Goal: Information Seeking & Learning: Learn about a topic

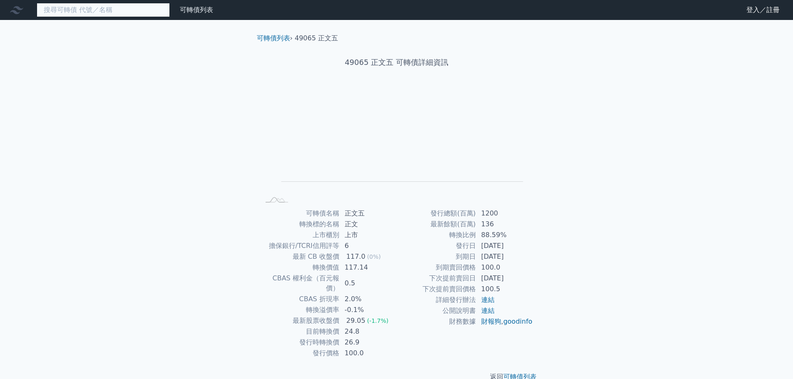
click at [114, 12] on input at bounding box center [103, 10] width 133 height 14
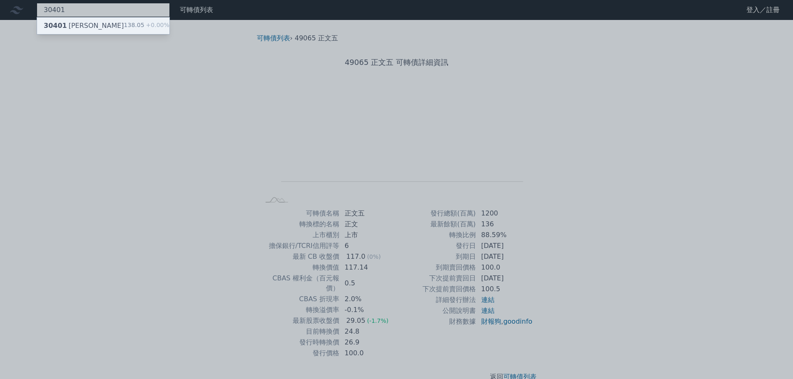
type input "30401"
click at [110, 29] on div "30401 遠見一 138.05 +0.00%" at bounding box center [103, 25] width 132 height 17
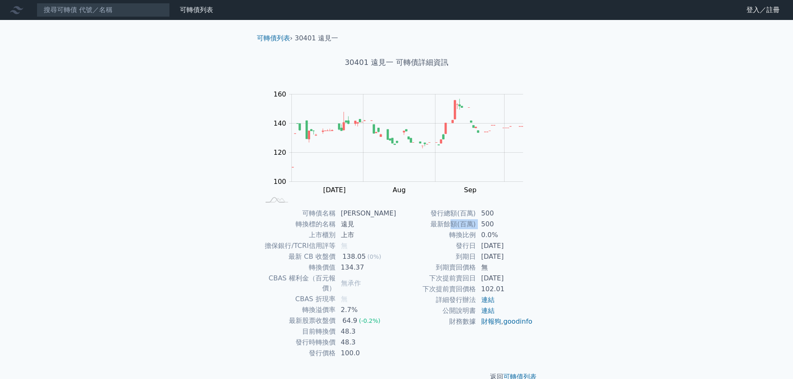
drag, startPoint x: 455, startPoint y: 224, endPoint x: 477, endPoint y: 224, distance: 22.1
click at [477, 224] on tr "最新餘額(百萬) 500" at bounding box center [465, 224] width 137 height 11
drag, startPoint x: 436, startPoint y: 214, endPoint x: 472, endPoint y: 214, distance: 35.8
click at [471, 214] on td "發行總額(百萬)" at bounding box center [437, 213] width 80 height 11
drag, startPoint x: 443, startPoint y: 232, endPoint x: 486, endPoint y: 233, distance: 42.9
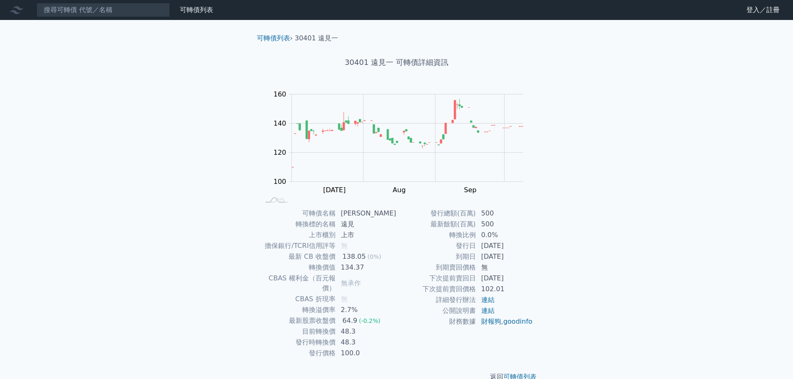
click at [481, 233] on tr "轉換比例 0.0%" at bounding box center [465, 235] width 137 height 11
drag, startPoint x: 486, startPoint y: 233, endPoint x: 493, endPoint y: 238, distance: 8.7
click at [488, 234] on td "0.0%" at bounding box center [504, 235] width 57 height 11
drag, startPoint x: 467, startPoint y: 239, endPoint x: 498, endPoint y: 239, distance: 31.2
click at [488, 239] on tr "轉換比例 0.0%" at bounding box center [465, 235] width 137 height 11
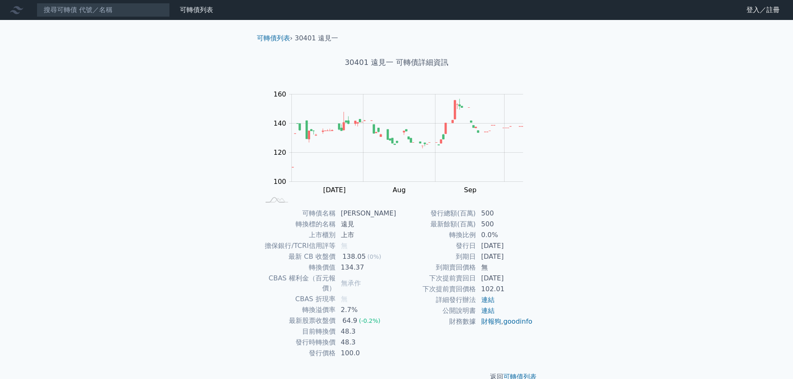
click at [499, 240] on td "0.0%" at bounding box center [504, 235] width 57 height 11
drag, startPoint x: 486, startPoint y: 250, endPoint x: 507, endPoint y: 246, distance: 21.2
click at [505, 247] on td "[DATE]" at bounding box center [504, 246] width 57 height 11
click at [507, 246] on td "[DATE]" at bounding box center [504, 246] width 57 height 11
drag, startPoint x: 493, startPoint y: 259, endPoint x: 513, endPoint y: 261, distance: 19.6
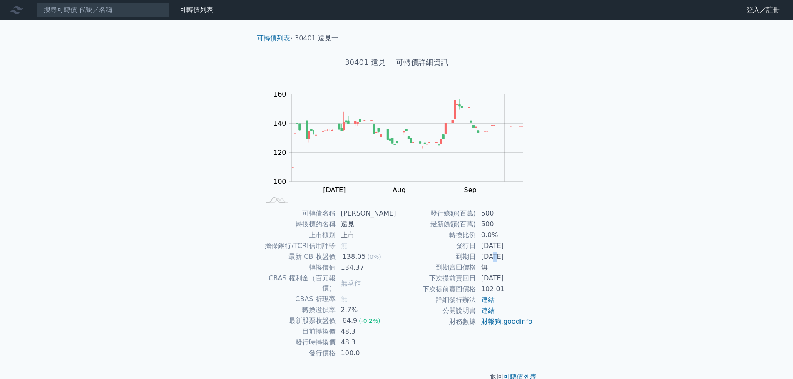
click at [506, 261] on td "[DATE]" at bounding box center [504, 257] width 57 height 11
click at [513, 261] on td "[DATE]" at bounding box center [504, 257] width 57 height 11
drag, startPoint x: 339, startPoint y: 248, endPoint x: 353, endPoint y: 248, distance: 13.8
click at [353, 248] on tr "擔保銀行/TCRI信用評等 無" at bounding box center [328, 246] width 137 height 11
drag, startPoint x: 345, startPoint y: 236, endPoint x: 376, endPoint y: 233, distance: 30.9
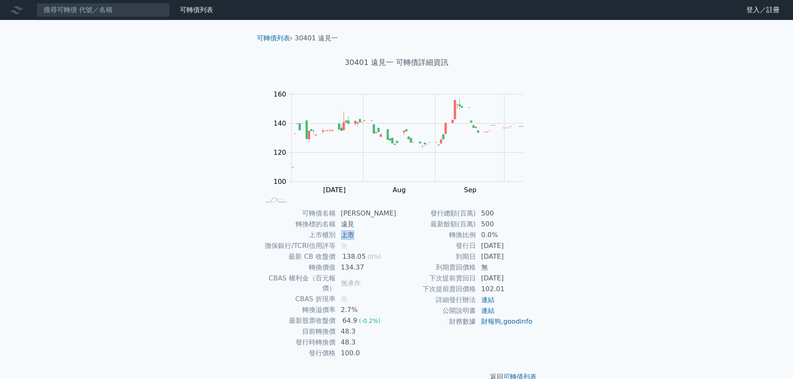
click at [376, 233] on td "上市" at bounding box center [366, 235] width 61 height 11
drag, startPoint x: 336, startPoint y: 219, endPoint x: 369, endPoint y: 217, distance: 33.4
click at [367, 217] on tbody "可轉債名稱 遠見一 轉換標的名稱 遠見 上市櫃別 上市 擔保銀行/TCRI信用評等 無 最新 CB 收盤價 138.05 (0%) 轉換價值 134.37 C…" at bounding box center [328, 283] width 137 height 151
drag, startPoint x: 350, startPoint y: 232, endPoint x: 374, endPoint y: 250, distance: 29.7
click at [356, 233] on td "上市" at bounding box center [366, 235] width 61 height 11
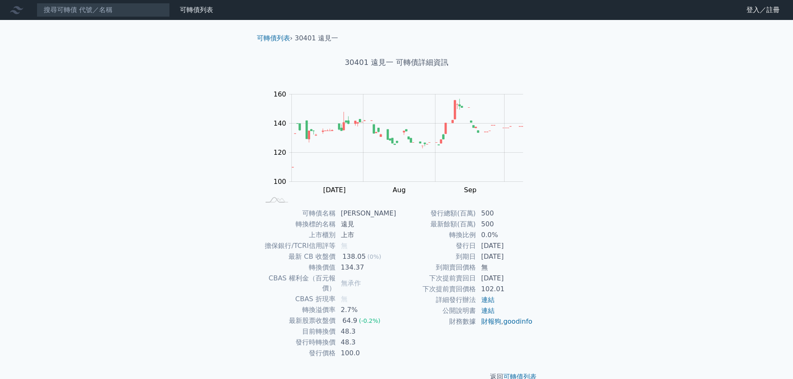
drag, startPoint x: 357, startPoint y: 256, endPoint x: 377, endPoint y: 259, distance: 20.7
click at [372, 258] on td "138.05 (0%)" at bounding box center [366, 257] width 61 height 11
drag, startPoint x: 352, startPoint y: 272, endPoint x: 368, endPoint y: 272, distance: 15.4
click at [367, 272] on td "134.37" at bounding box center [366, 267] width 61 height 11
click at [368, 272] on td "134.37" at bounding box center [366, 267] width 61 height 11
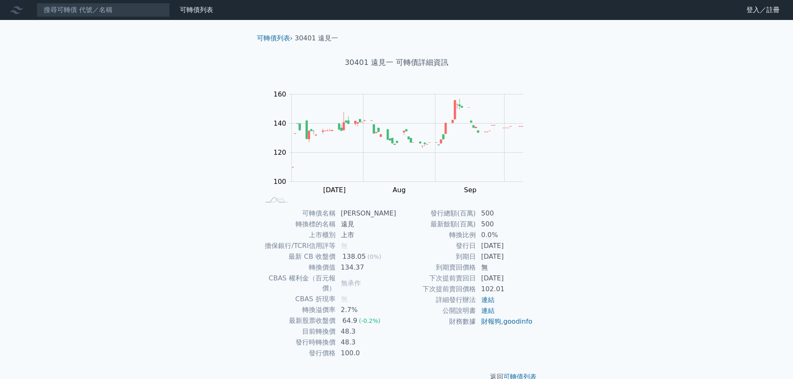
drag, startPoint x: 355, startPoint y: 290, endPoint x: 366, endPoint y: 299, distance: 13.9
click at [362, 294] on td "無" at bounding box center [366, 299] width 61 height 11
drag, startPoint x: 352, startPoint y: 307, endPoint x: 376, endPoint y: 312, distance: 25.2
click at [370, 316] on td "64.9 (-0.2%)" at bounding box center [366, 321] width 61 height 11
click at [365, 337] on td "48.3" at bounding box center [366, 342] width 61 height 11
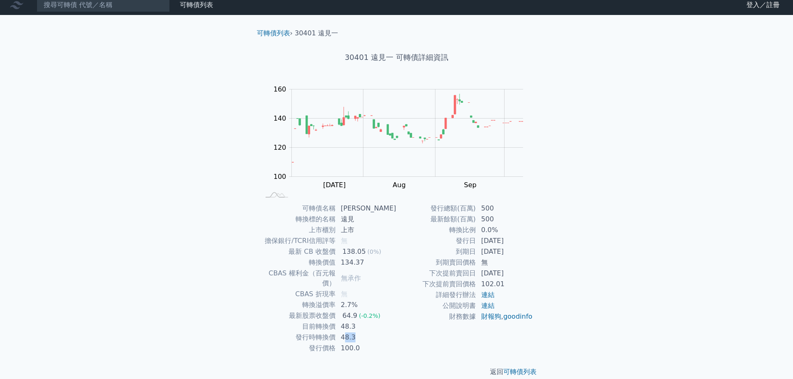
scroll to position [6, 0]
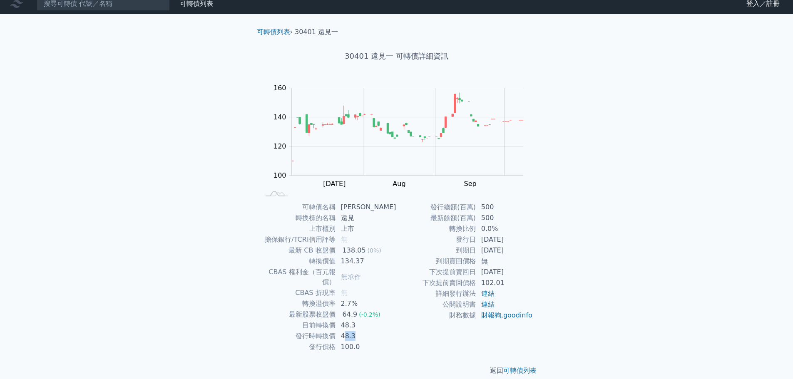
drag, startPoint x: 505, startPoint y: 243, endPoint x: 511, endPoint y: 245, distance: 7.0
click at [511, 243] on td "[DATE]" at bounding box center [504, 239] width 57 height 11
drag, startPoint x: 497, startPoint y: 253, endPoint x: 510, endPoint y: 253, distance: 13.3
click at [503, 253] on td "[DATE]" at bounding box center [504, 250] width 57 height 11
drag, startPoint x: 502, startPoint y: 265, endPoint x: 520, endPoint y: 267, distance: 18.0
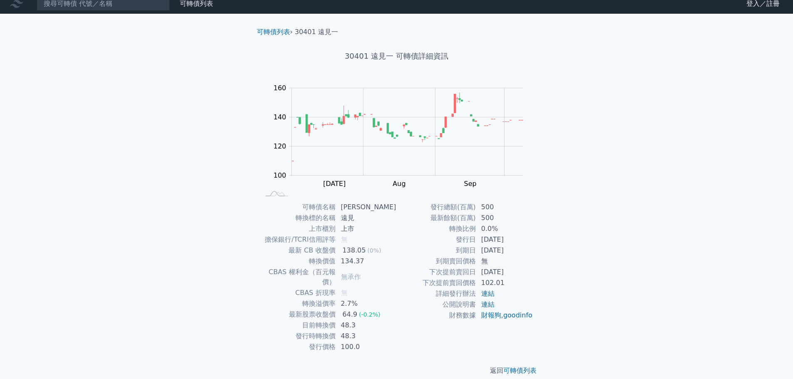
click at [510, 266] on td "無" at bounding box center [504, 261] width 57 height 11
click at [487, 224] on td "0.0%" at bounding box center [504, 229] width 57 height 11
drag, startPoint x: 481, startPoint y: 216, endPoint x: 491, endPoint y: 216, distance: 10.0
click at [490, 216] on td "500" at bounding box center [504, 218] width 57 height 11
drag, startPoint x: 483, startPoint y: 226, endPoint x: 495, endPoint y: 227, distance: 11.7
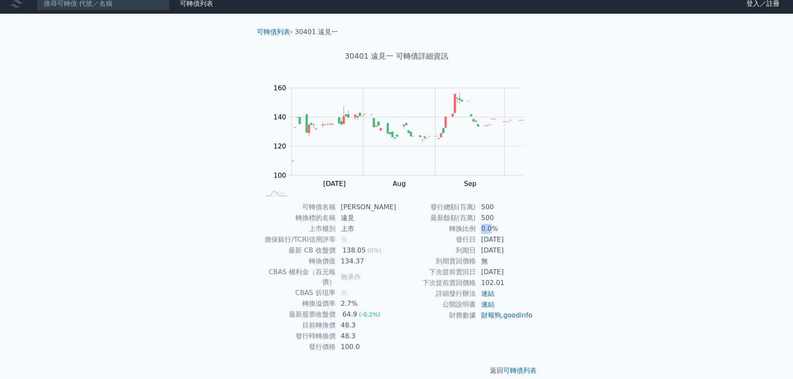
click at [494, 227] on td "0.0%" at bounding box center [504, 229] width 57 height 11
click at [496, 227] on td "0.0%" at bounding box center [504, 229] width 57 height 11
